Goal: Find specific page/section: Find specific page/section

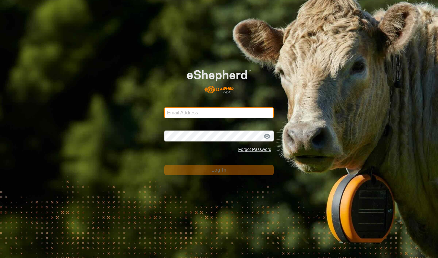
type input "[EMAIL_ADDRESS][DOMAIN_NAME]"
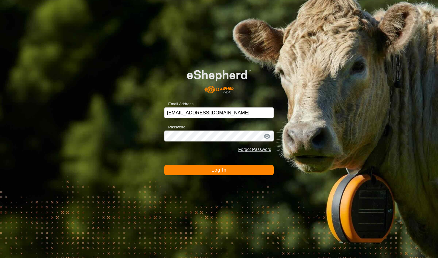
click at [214, 170] on span "Log In" at bounding box center [219, 169] width 15 height 5
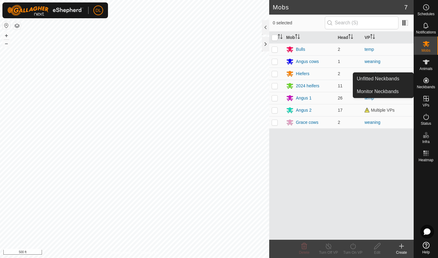
click at [427, 81] on icon at bounding box center [426, 80] width 5 height 5
drag, startPoint x: 395, startPoint y: 79, endPoint x: 367, endPoint y: 84, distance: 28.5
click at [395, 79] on link "Unfitted Neckbands" at bounding box center [383, 79] width 60 height 12
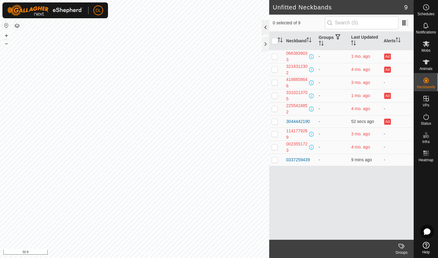
click at [268, 29] on div at bounding box center [265, 27] width 7 height 15
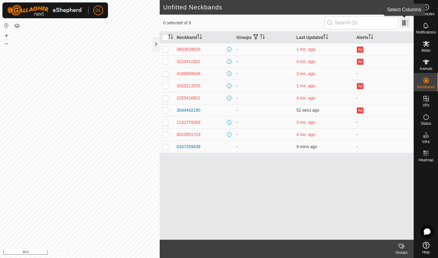
click at [404, 23] on span at bounding box center [405, 23] width 10 height 10
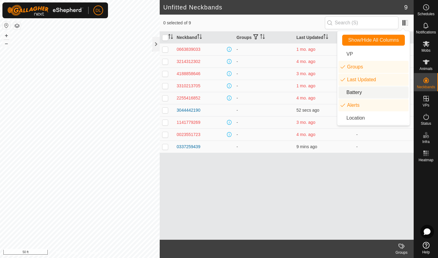
click at [343, 94] on li "Battery" at bounding box center [374, 92] width 70 height 12
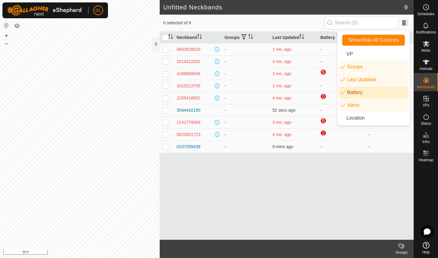
click at [317, 168] on div "Neckband Groups Last Updated Battery Alerts 0663839033 - 1 mo. ago - Ad 3214312…" at bounding box center [287, 136] width 254 height 208
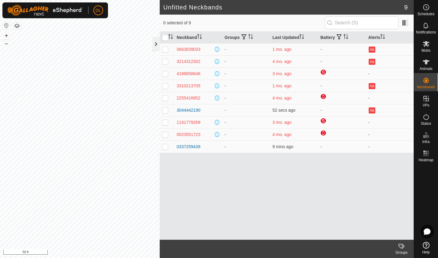
click at [157, 44] on div at bounding box center [155, 44] width 7 height 15
